Goal: Transaction & Acquisition: Download file/media

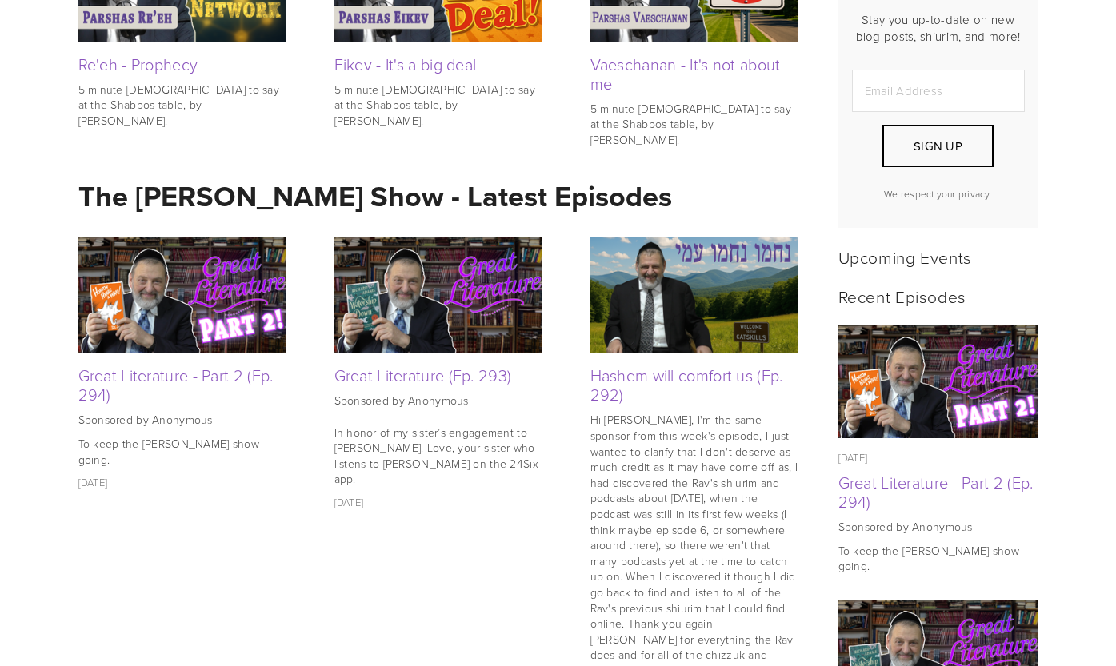
scroll to position [501, 0]
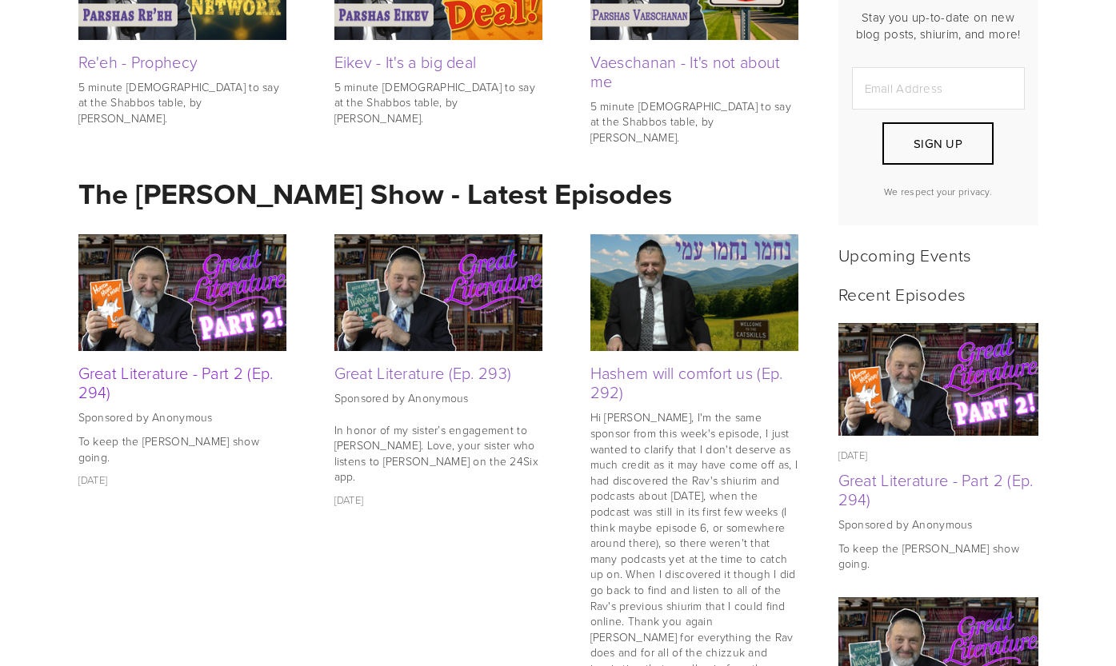
click at [179, 374] on link "Great Literature - Part 2 (Ep. 294)" at bounding box center [175, 383] width 195 height 42
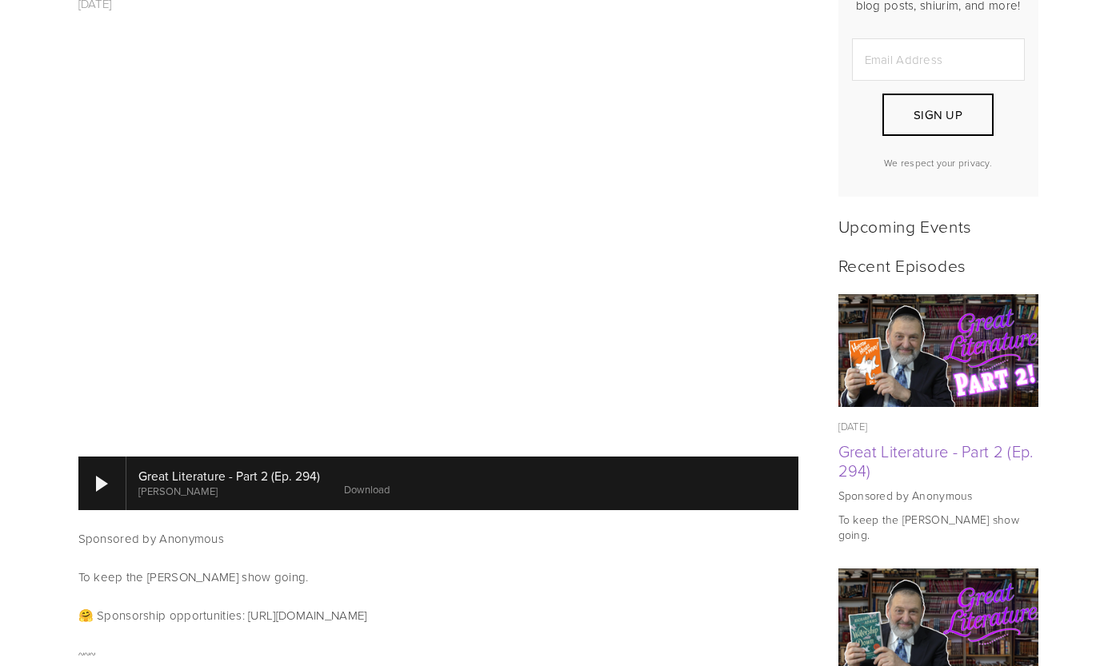
scroll to position [550, 0]
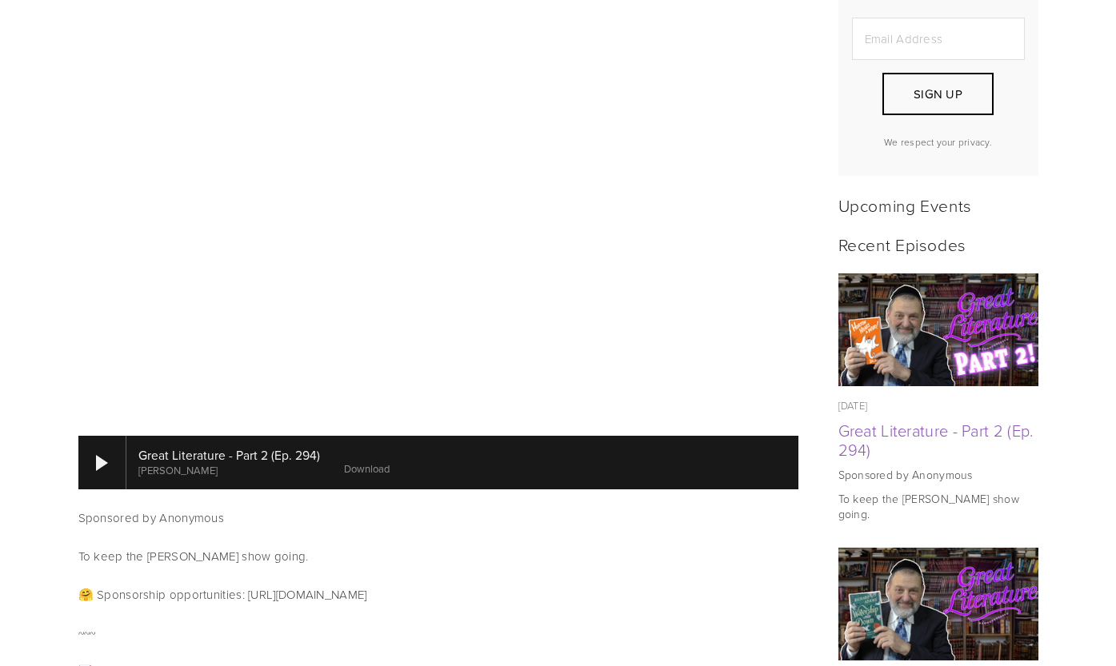
click at [366, 462] on link "Download" at bounding box center [367, 469] width 46 height 14
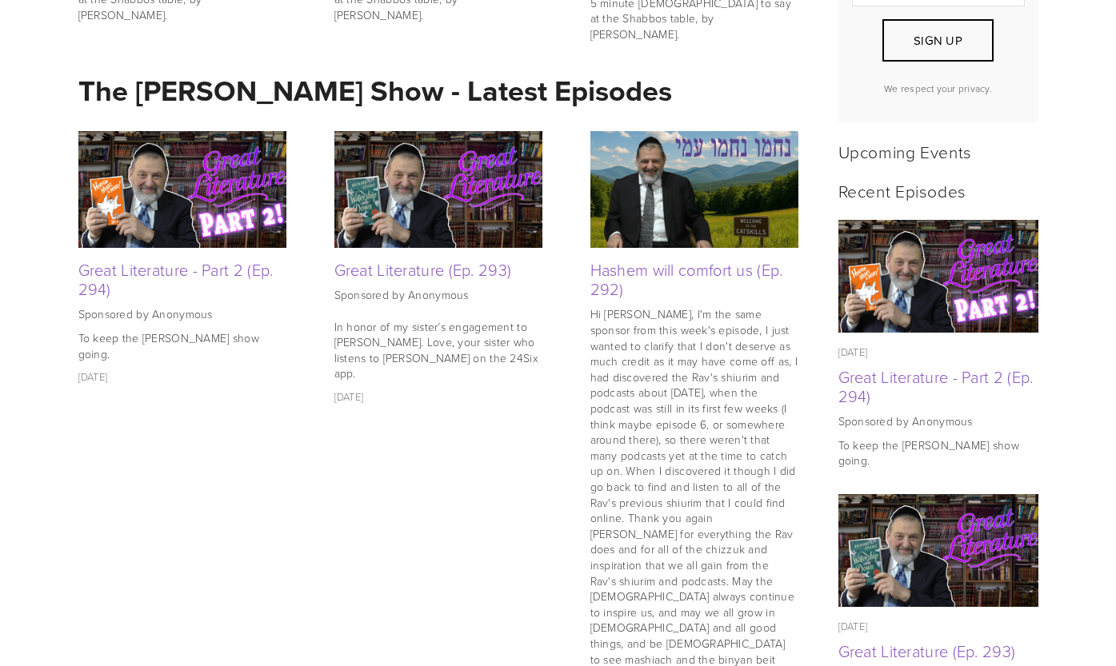
scroll to position [586, 0]
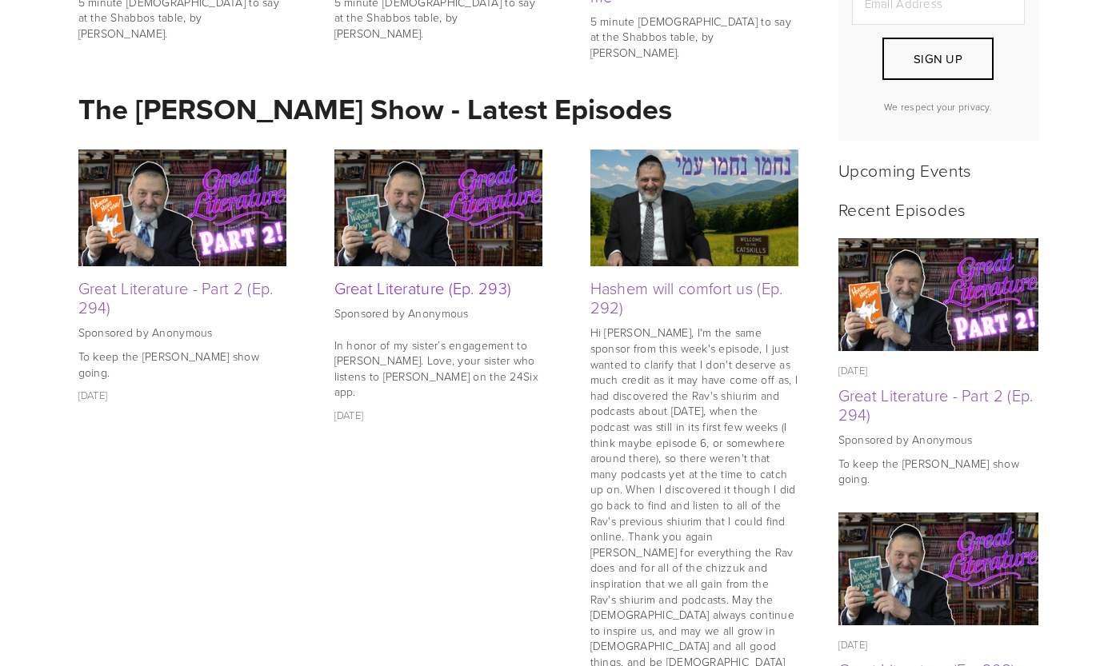
click at [417, 290] on link "Great Literature (Ep. 293)" at bounding box center [423, 288] width 178 height 22
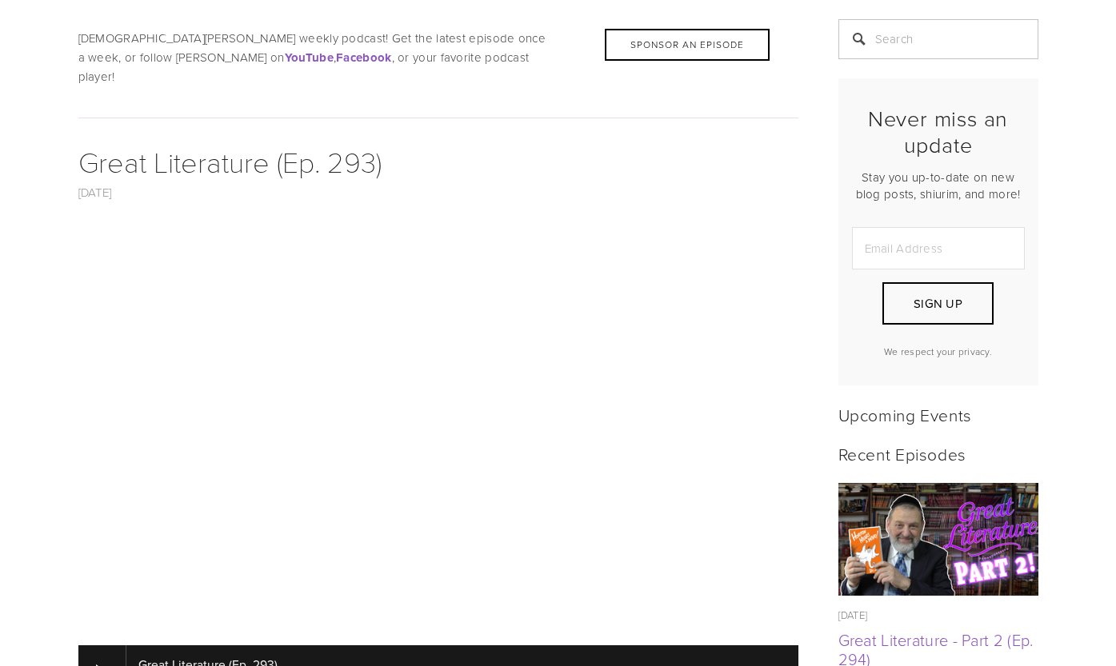
scroll to position [439, 0]
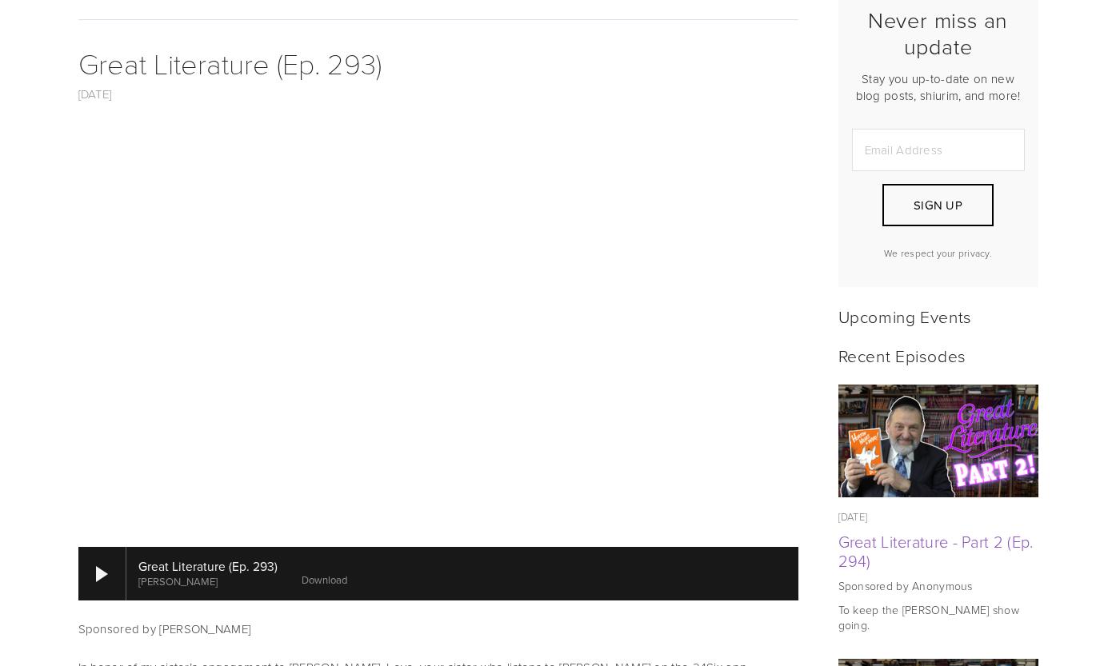
click at [330, 569] on div at bounding box center [462, 573] width 672 height 53
click at [316, 573] on link "Download" at bounding box center [337, 580] width 46 height 14
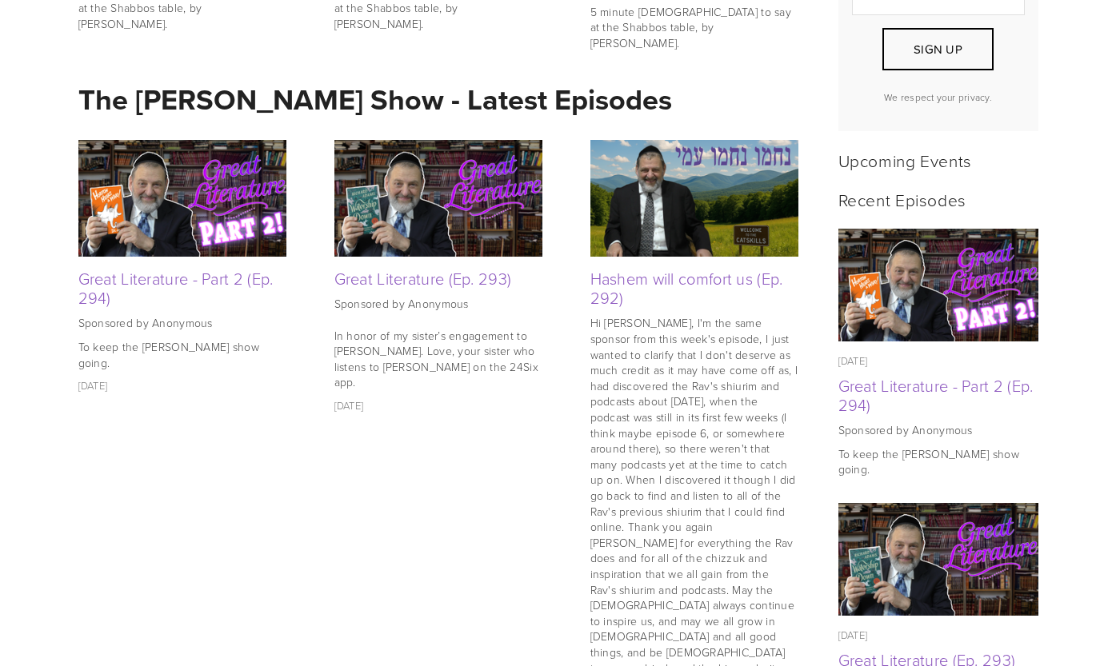
scroll to position [598, 0]
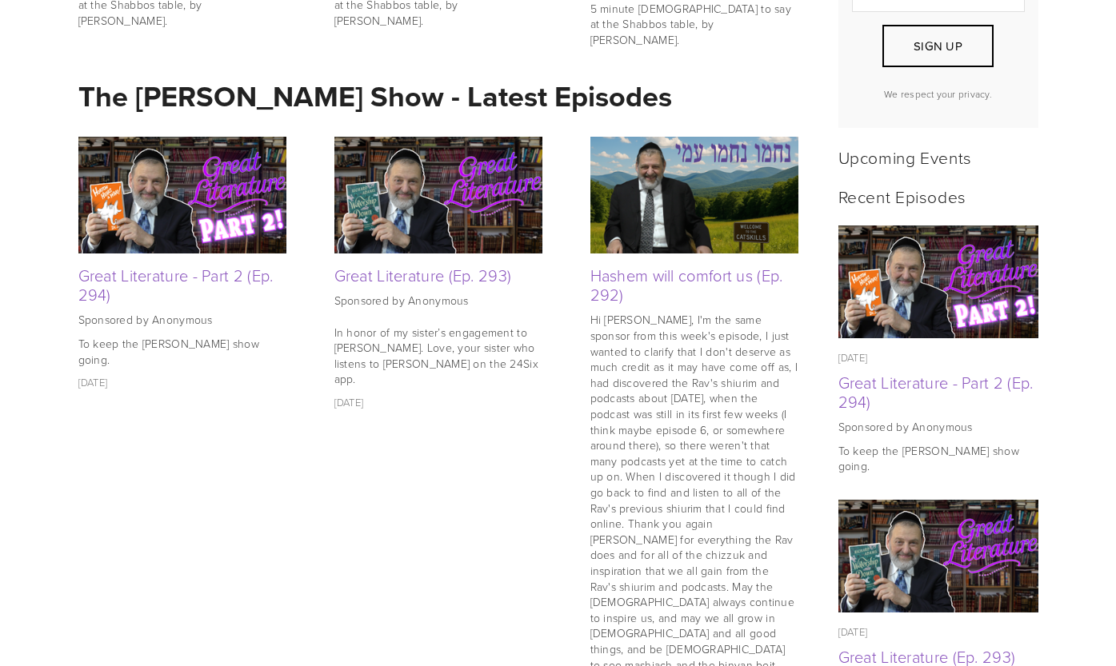
click at [649, 268] on link "Hashem will comfort us (Ep. 292)" at bounding box center [686, 285] width 193 height 42
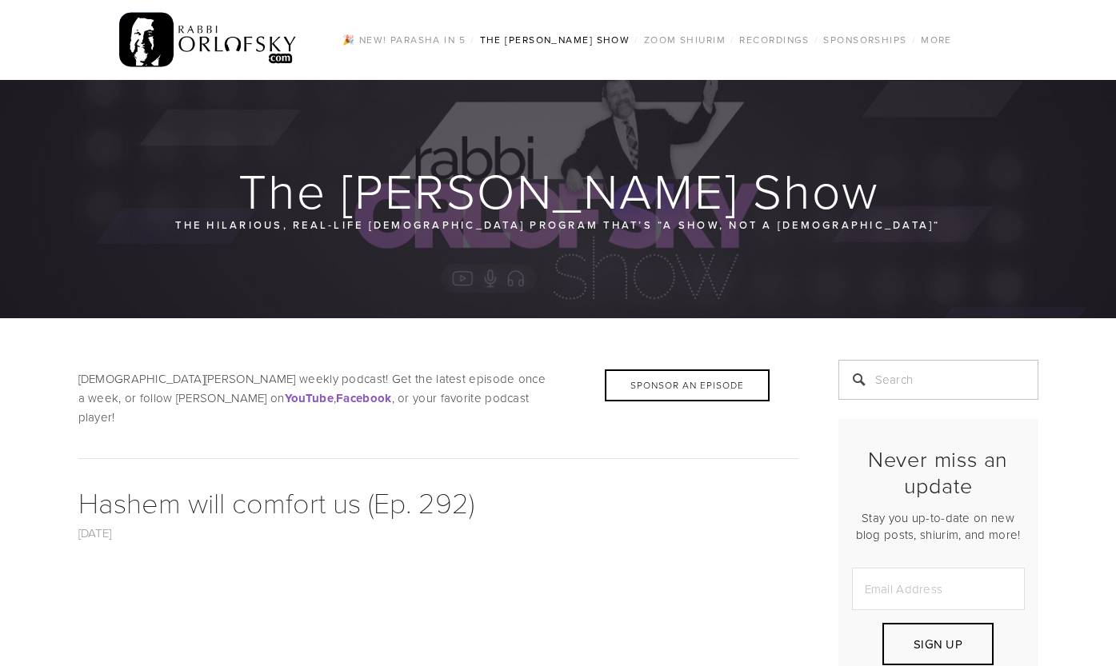
scroll to position [535, 0]
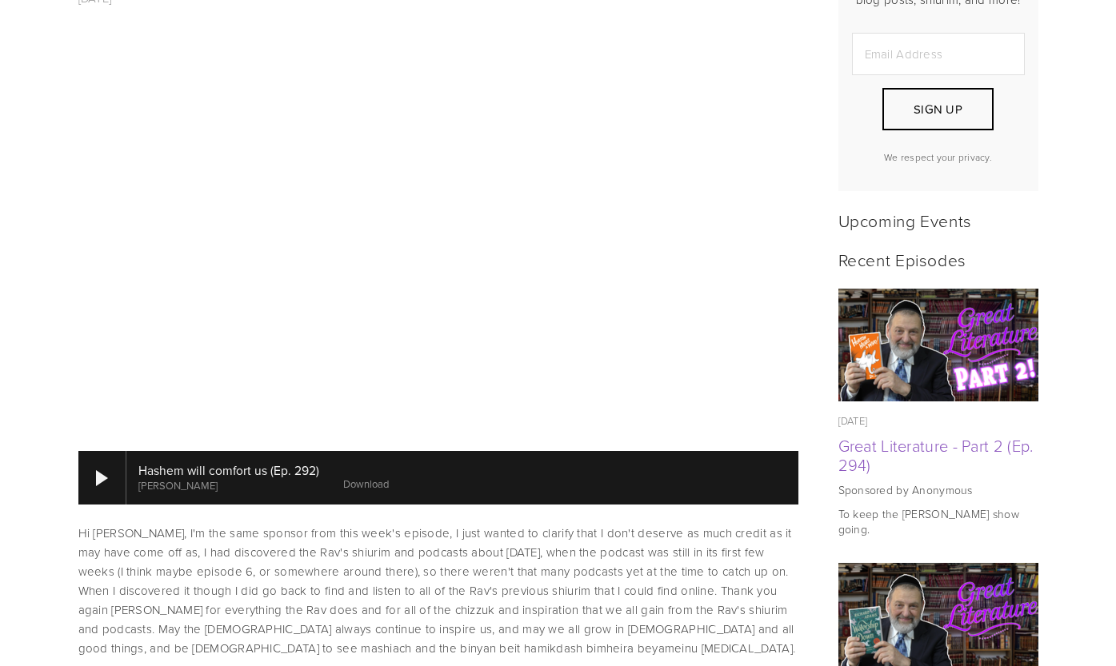
click at [357, 477] on link "Download" at bounding box center [366, 484] width 46 height 14
